Goal: Task Accomplishment & Management: Manage account settings

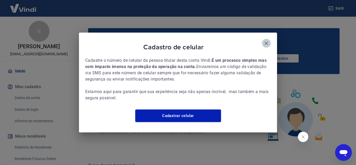
click at [267, 41] on icon "button" at bounding box center [266, 43] width 6 height 6
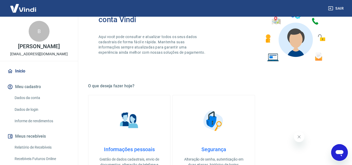
scroll to position [80, 0]
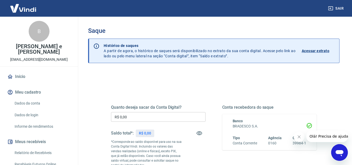
click at [149, 115] on input "R$ 0,00" at bounding box center [158, 117] width 95 height 10
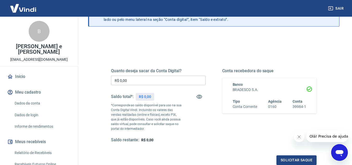
scroll to position [38, 0]
